Goal: Task Accomplishment & Management: Use online tool/utility

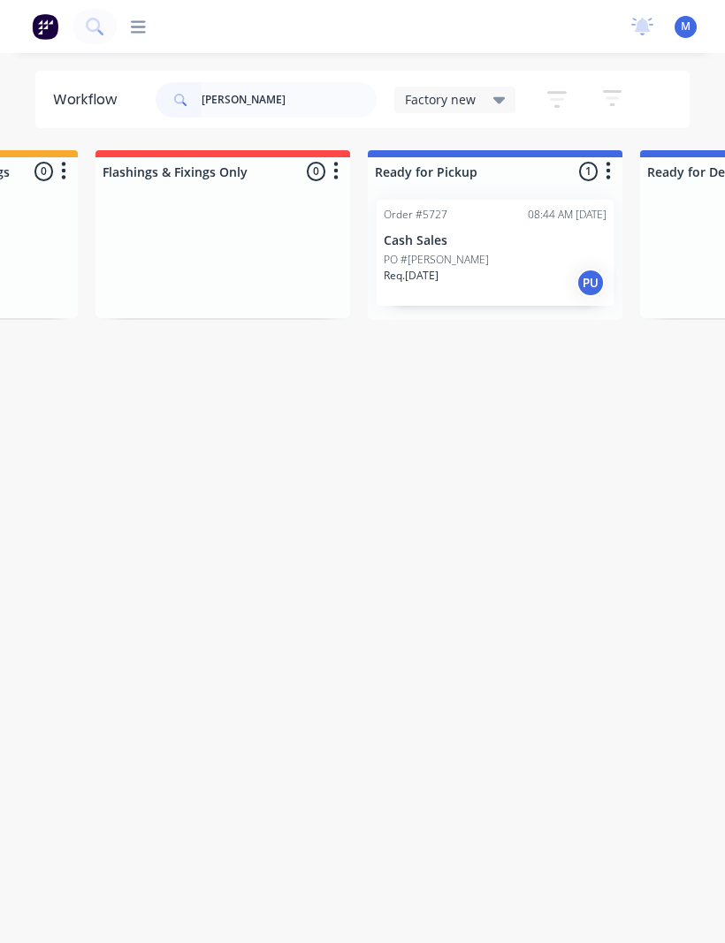
scroll to position [0, 213]
type input "Tony"
click at [491, 273] on div "Req. 05/09/25 PU" at bounding box center [496, 283] width 223 height 30
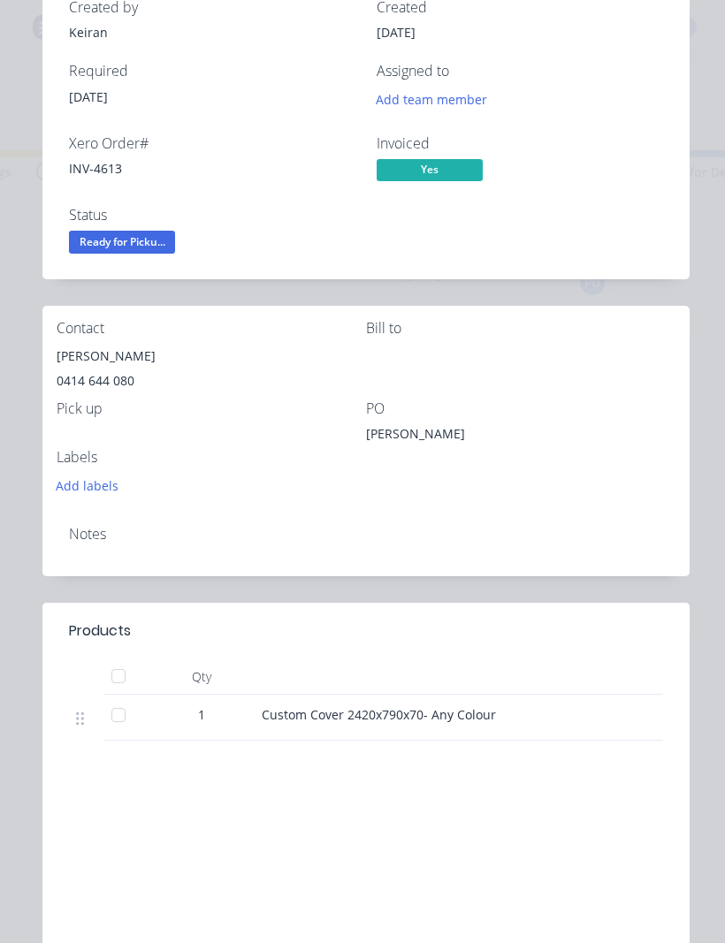
scroll to position [141, 0]
click at [110, 678] on div at bounding box center [118, 676] width 35 height 35
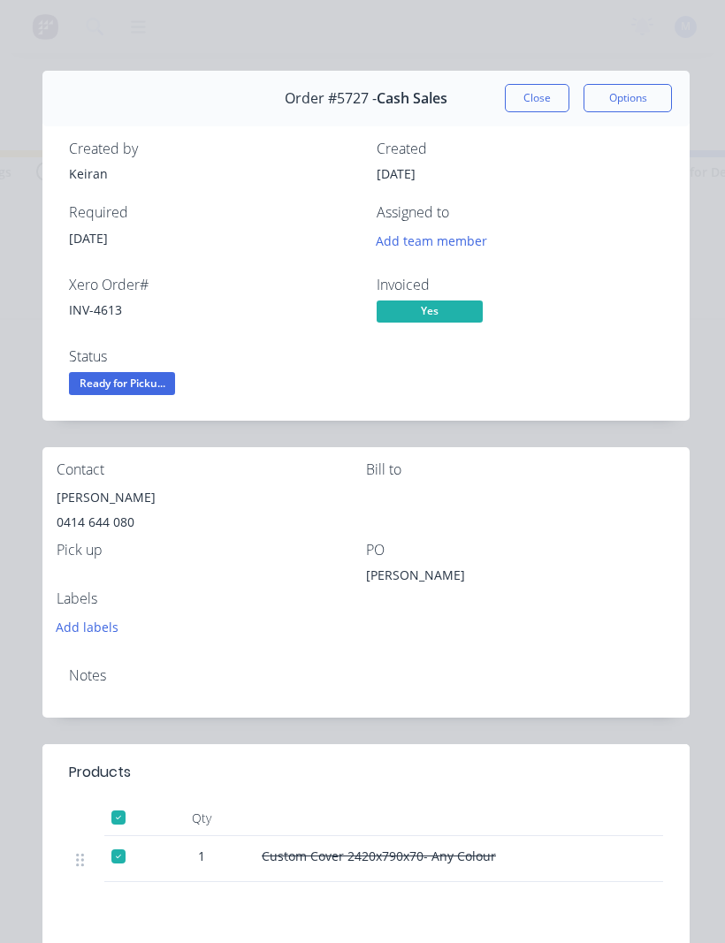
scroll to position [0, 0]
click at [107, 379] on span "Ready for Picku..." at bounding box center [122, 383] width 106 height 22
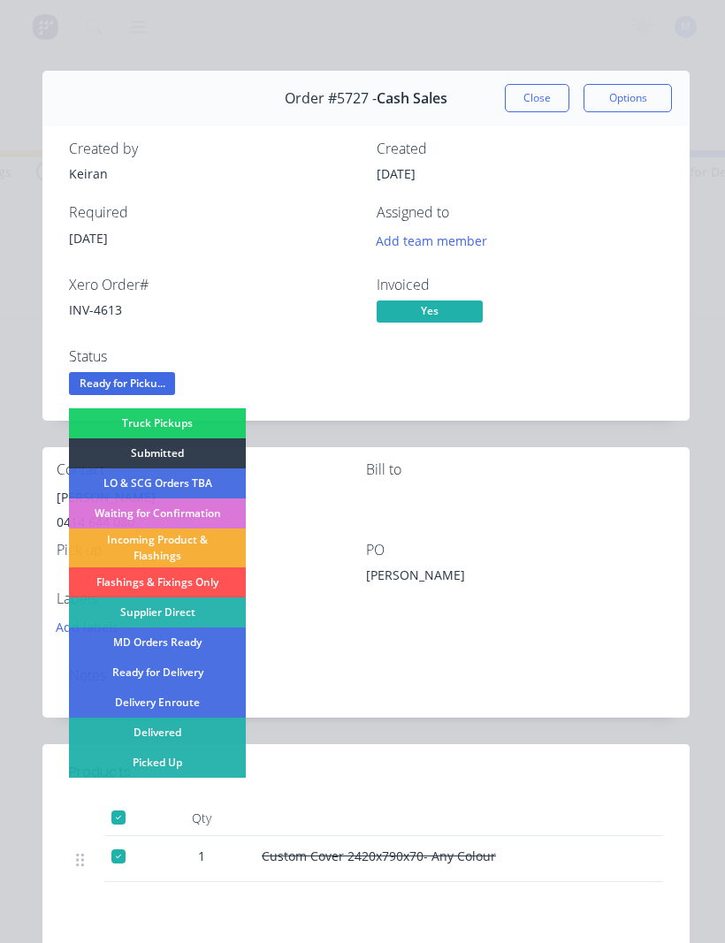
click at [123, 764] on div "Picked Up" at bounding box center [157, 763] width 177 height 30
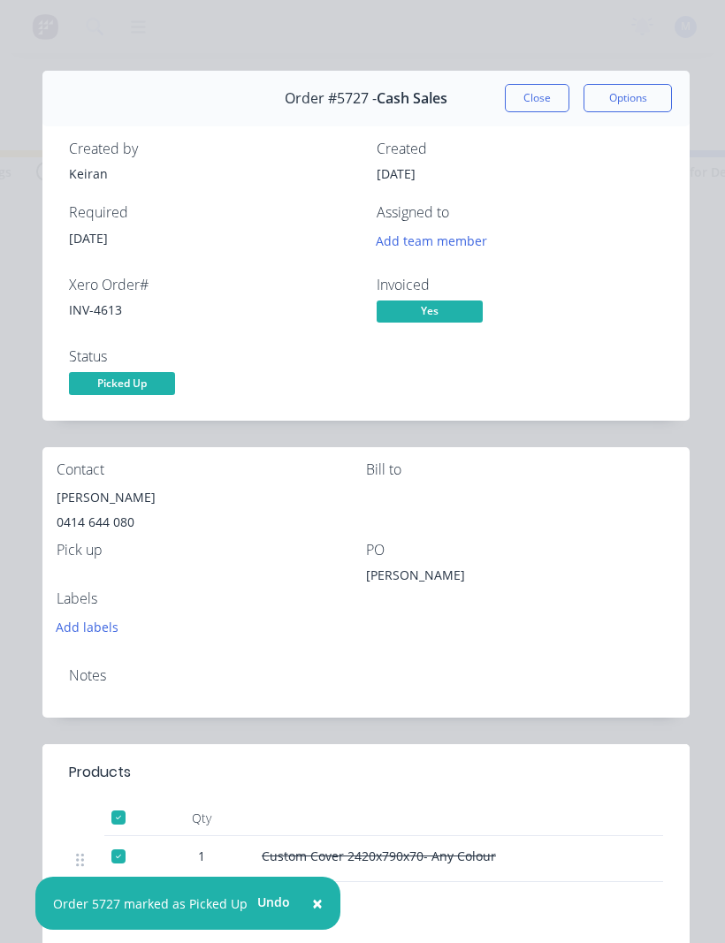
click at [539, 90] on button "Close" at bounding box center [537, 98] width 65 height 28
